Goal: Task Accomplishment & Management: Complete application form

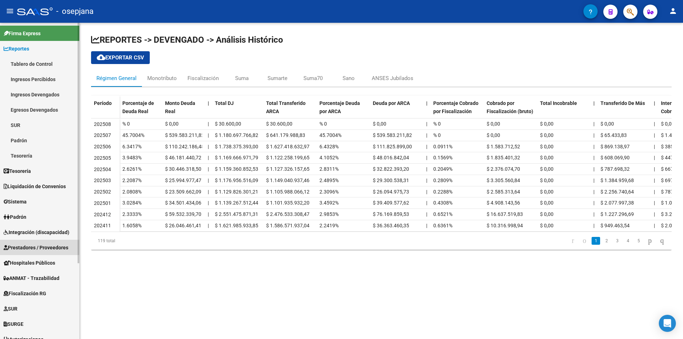
click at [37, 245] on span "Prestadores / Proveedores" at bounding box center [36, 248] width 65 height 8
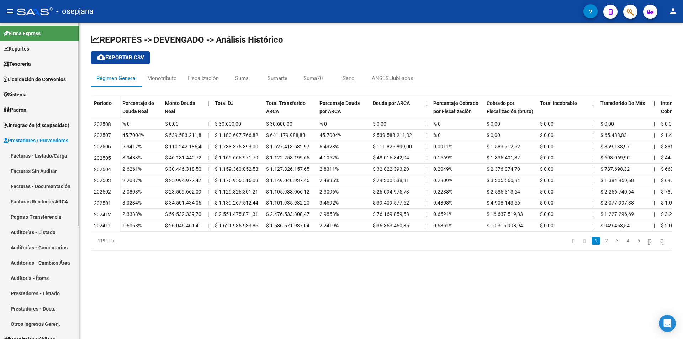
drag, startPoint x: 37, startPoint y: 294, endPoint x: 137, endPoint y: 169, distance: 160.0
click at [38, 294] on link "Prestadores - Listado" at bounding box center [39, 293] width 79 height 15
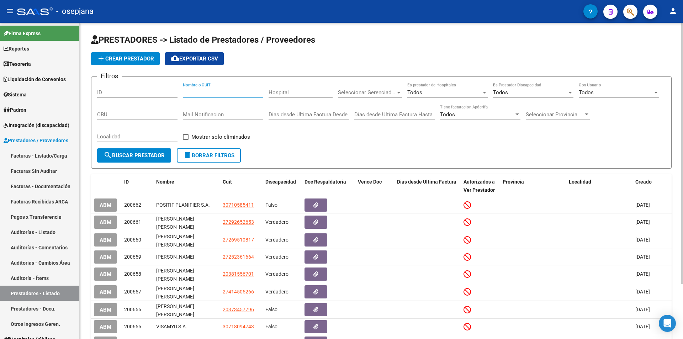
click at [204, 91] on input "Nombre o CUIT" at bounding box center [223, 92] width 80 height 6
paste input "18220897"
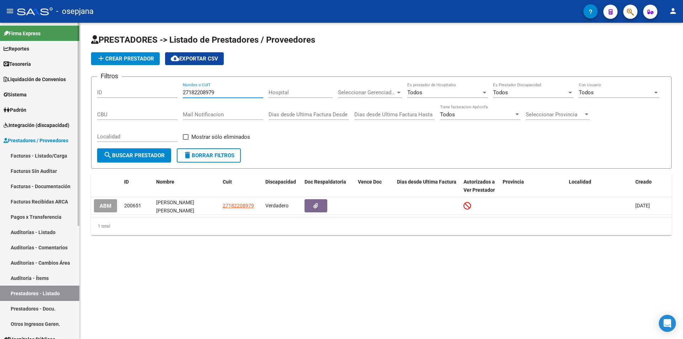
type input "27182208979"
click at [26, 97] on span "Sistema" at bounding box center [15, 95] width 23 height 8
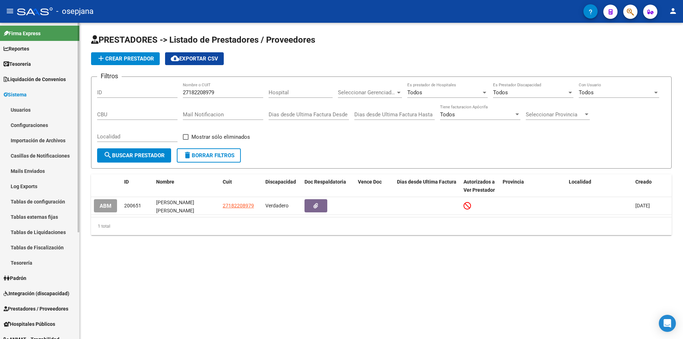
click at [30, 108] on link "Usuarios" at bounding box center [39, 109] width 79 height 15
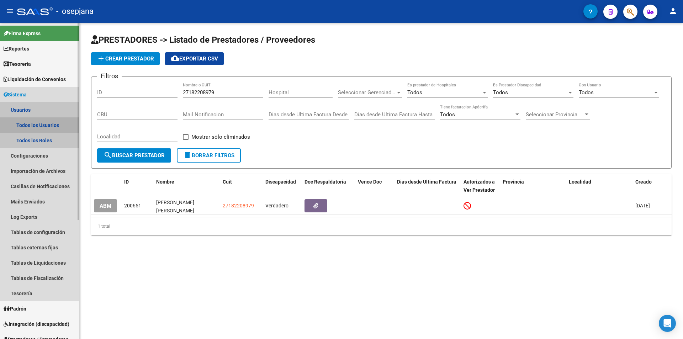
click at [26, 127] on link "Todos los Usuarios" at bounding box center [39, 124] width 79 height 15
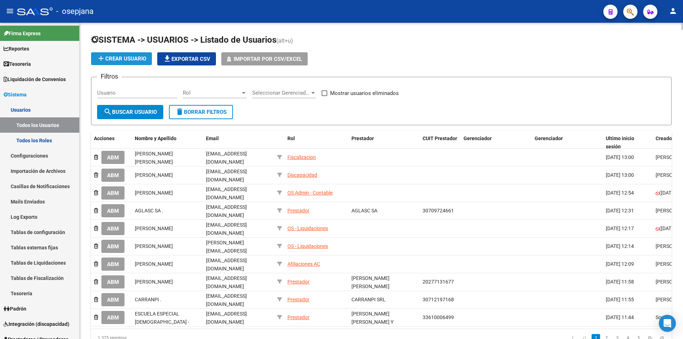
click at [141, 60] on span "add Crear Usuario" at bounding box center [121, 58] width 49 height 6
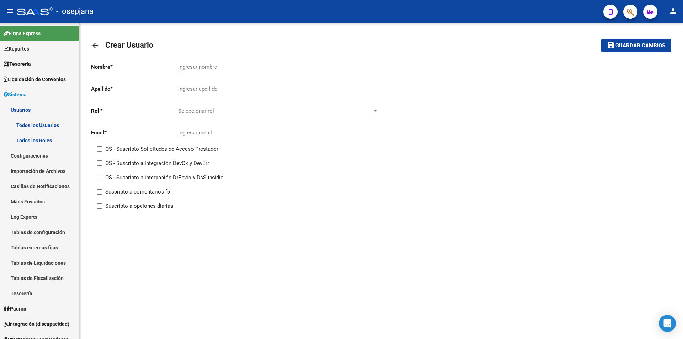
click at [252, 67] on input "Ingresar nombre" at bounding box center [278, 67] width 200 height 6
type input "[PERSON_NAME] [PERSON_NAME]"
type input "CEJAS"
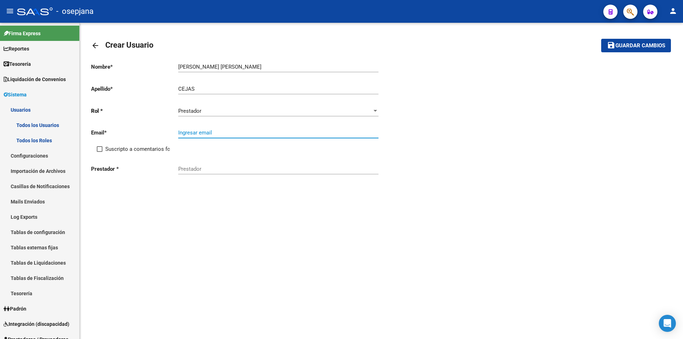
paste input "[EMAIL_ADDRESS][DOMAIN_NAME]"
type input "[EMAIL_ADDRESS][DOMAIN_NAME]"
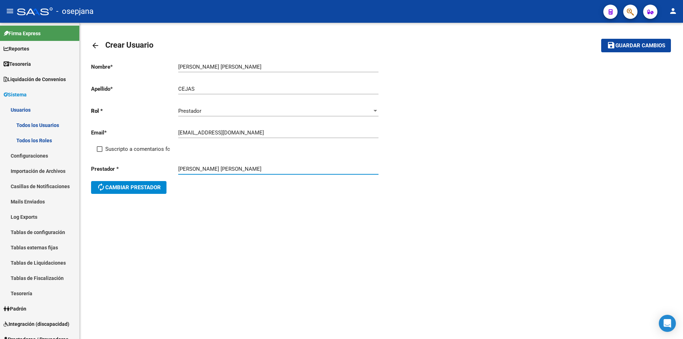
type input "[PERSON_NAME] [PERSON_NAME]"
click at [653, 43] on span "Guardar cambios" at bounding box center [640, 46] width 50 height 6
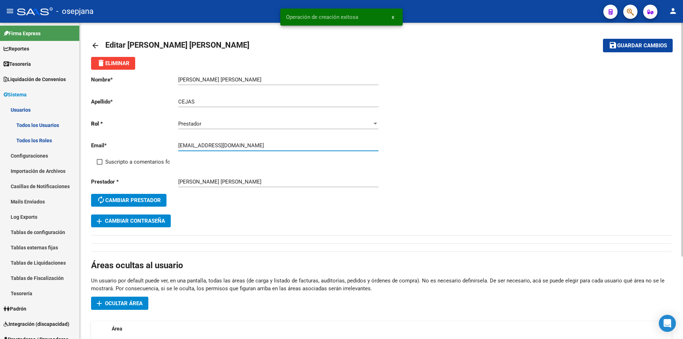
drag, startPoint x: 179, startPoint y: 145, endPoint x: 212, endPoint y: 149, distance: 33.0
click at [212, 149] on div "[EMAIL_ADDRESS][DOMAIN_NAME] Ingresar email" at bounding box center [278, 143] width 200 height 15
click at [152, 220] on span "add Cambiar Contraseña" at bounding box center [131, 221] width 68 height 6
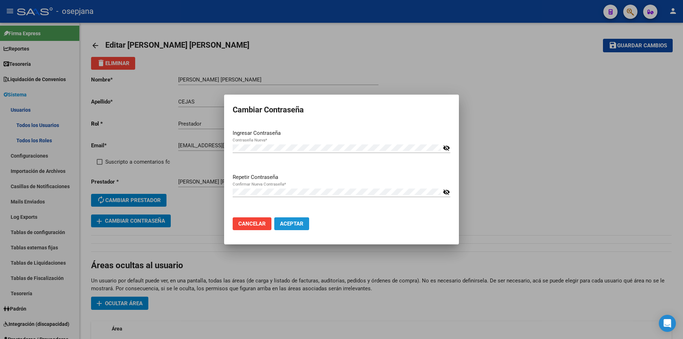
click at [284, 219] on button "Aceptar" at bounding box center [291, 223] width 35 height 13
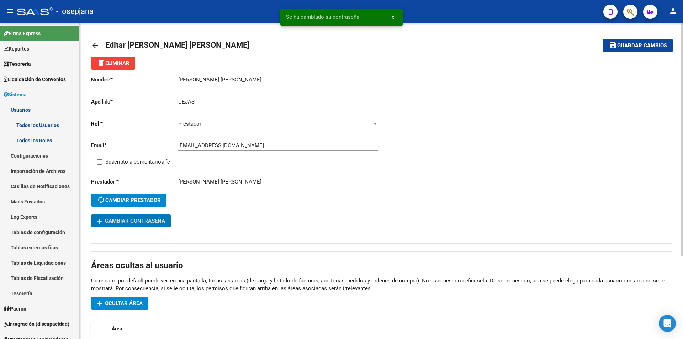
click at [129, 305] on span "Ocultar área" at bounding box center [124, 303] width 38 height 6
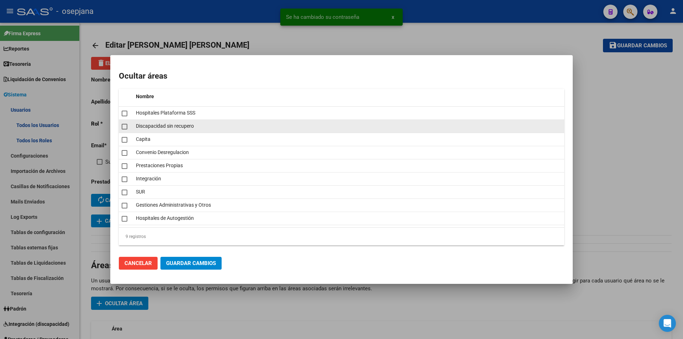
click at [125, 119] on datatable-body-cell at bounding box center [126, 113] width 14 height 13
checkbox input "true"
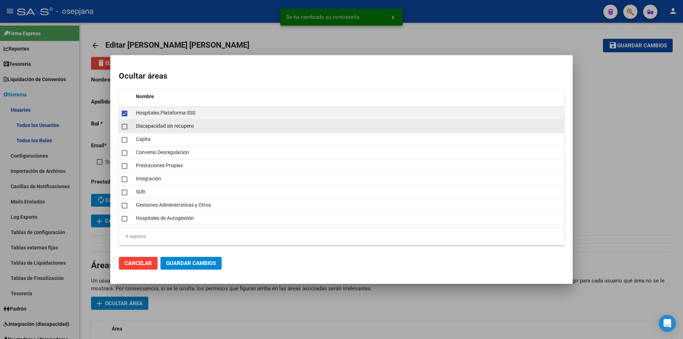
click at [125, 125] on span at bounding box center [125, 127] width 6 height 6
checkbox input "true"
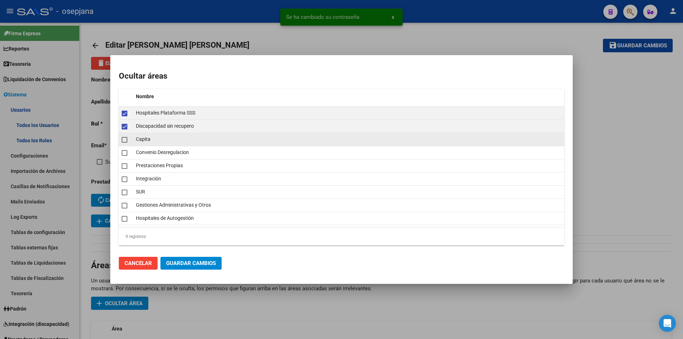
drag, startPoint x: 126, startPoint y: 137, endPoint x: 126, endPoint y: 142, distance: 4.6
click at [126, 139] on span at bounding box center [125, 140] width 6 height 6
checkbox input "true"
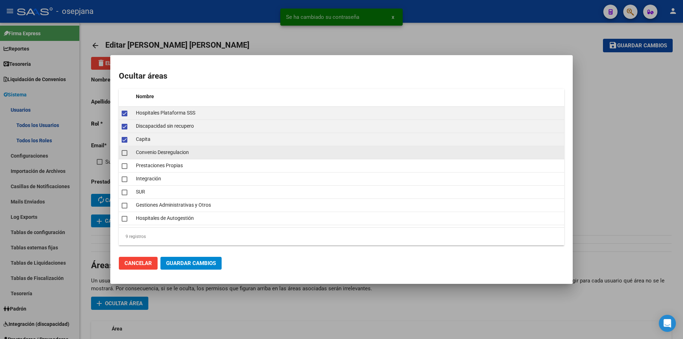
click at [125, 150] on mat-checkbox at bounding box center [125, 153] width 6 height 10
checkbox input "true"
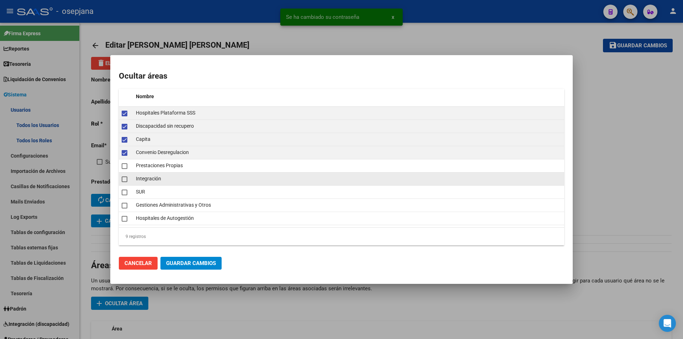
drag, startPoint x: 124, startPoint y: 166, endPoint x: 123, endPoint y: 175, distance: 9.6
click at [124, 166] on span at bounding box center [125, 166] width 6 height 6
checkbox input "true"
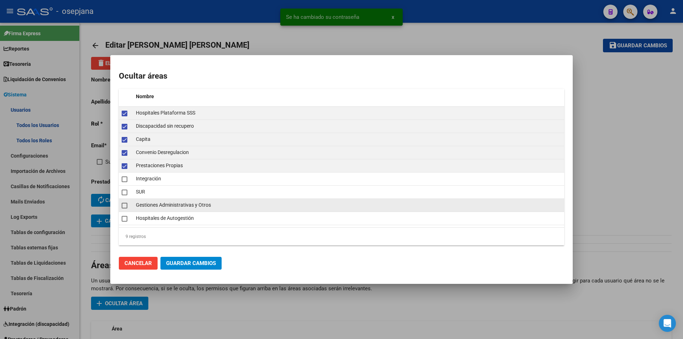
drag, startPoint x: 124, startPoint y: 194, endPoint x: 124, endPoint y: 201, distance: 7.1
click at [124, 195] on span at bounding box center [125, 193] width 6 height 6
checkbox input "true"
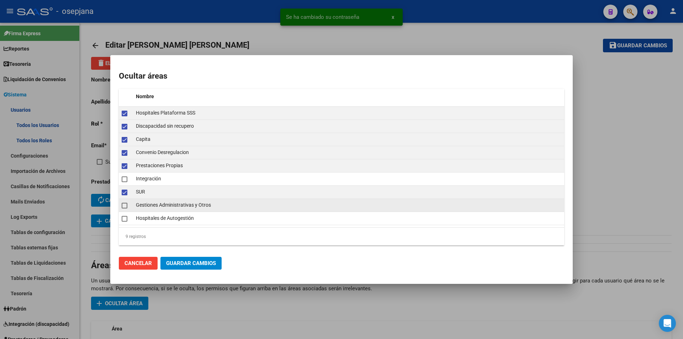
click at [124, 208] on span at bounding box center [125, 206] width 6 height 6
checkbox input "true"
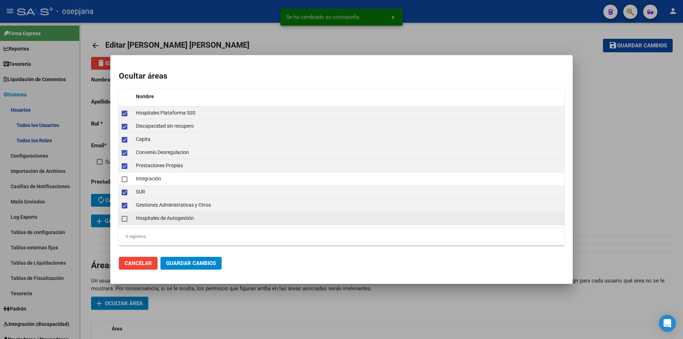
drag, startPoint x: 124, startPoint y: 216, endPoint x: 130, endPoint y: 222, distance: 8.8
click at [124, 216] on span at bounding box center [125, 219] width 6 height 6
checkbox input "true"
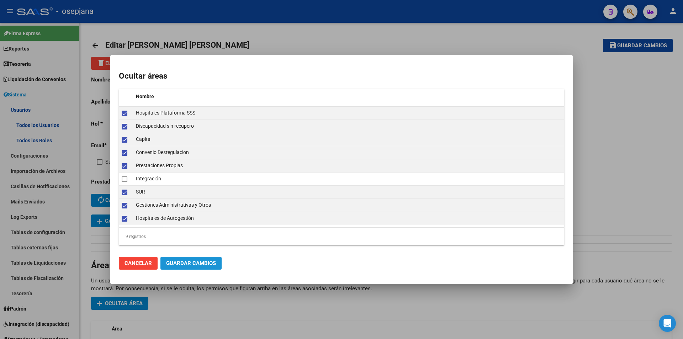
click at [184, 259] on button "Guardar Cambios" at bounding box center [190, 263] width 61 height 13
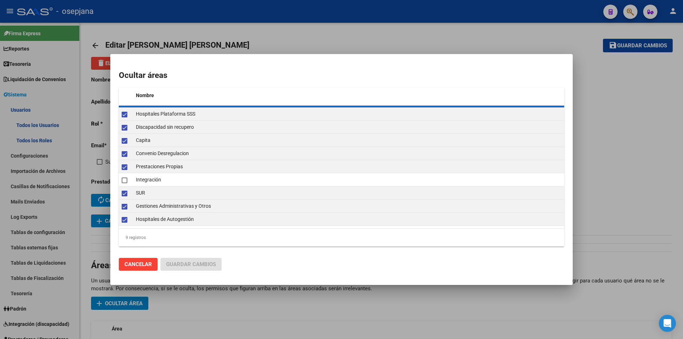
checkbox input "false"
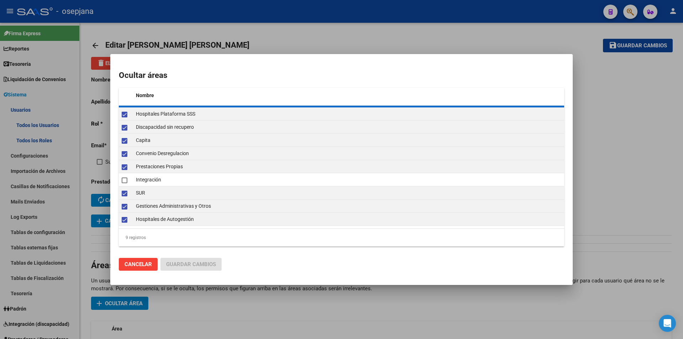
checkbox input "false"
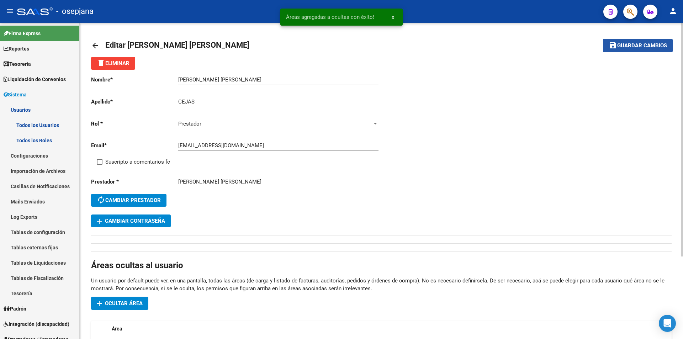
click at [621, 46] on span "Guardar cambios" at bounding box center [642, 46] width 50 height 6
